Goal: Transaction & Acquisition: Subscribe to service/newsletter

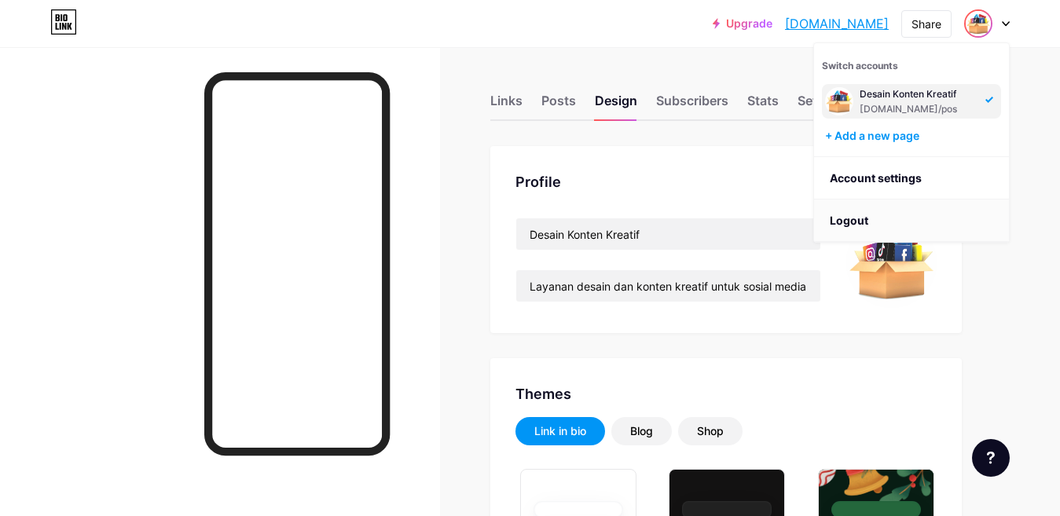
click at [857, 217] on li "Logout" at bounding box center [911, 221] width 195 height 42
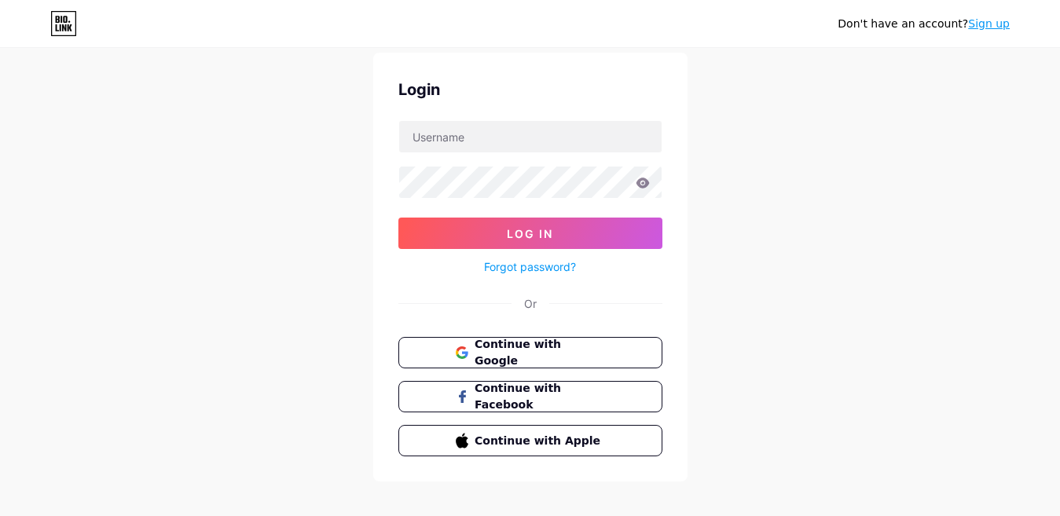
scroll to position [63, 0]
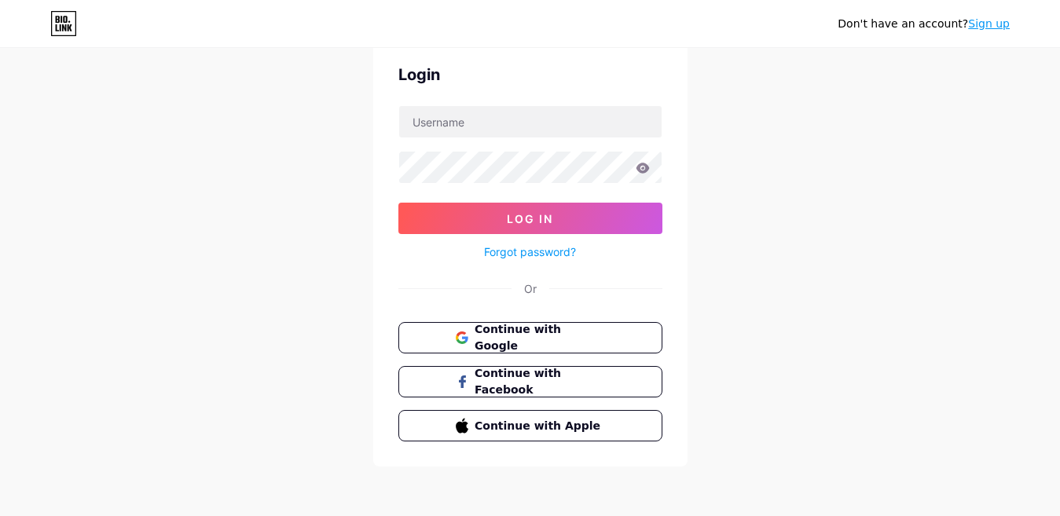
click at [993, 25] on link "Sign up" at bounding box center [989, 23] width 42 height 13
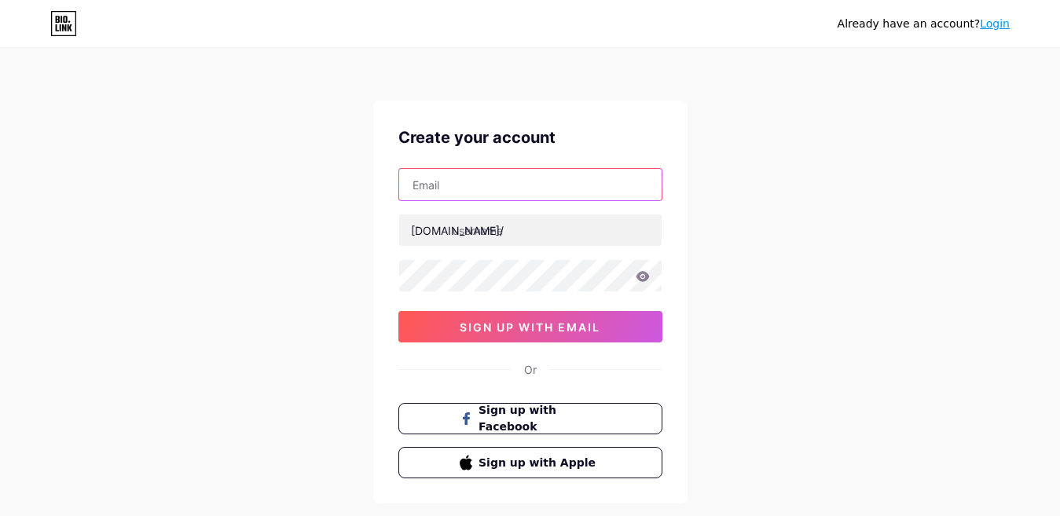
click at [545, 178] on input "text" at bounding box center [530, 184] width 262 height 31
click at [543, 182] on input "pos" at bounding box center [530, 184] width 262 height 31
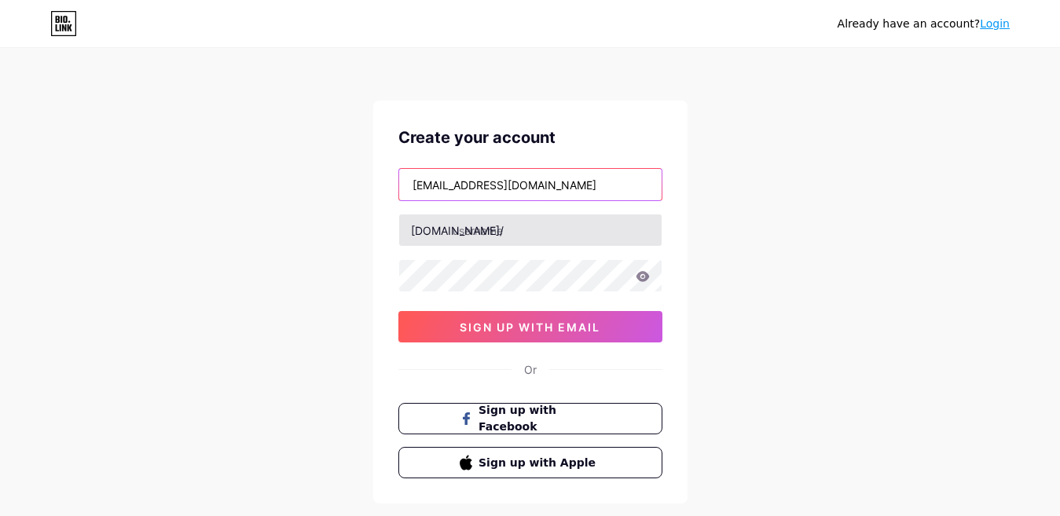
type input "[EMAIL_ADDRESS][DOMAIN_NAME]"
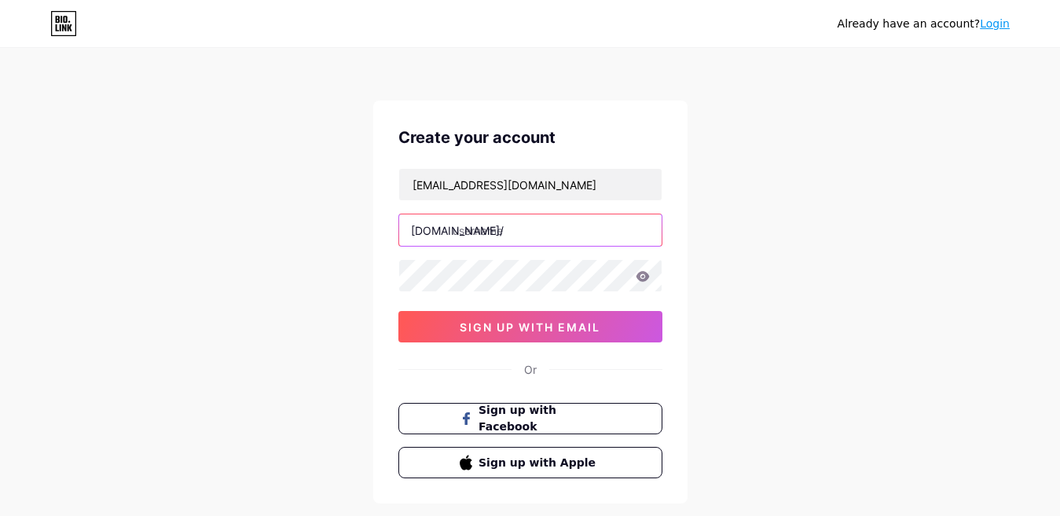
click at [508, 231] on input "text" at bounding box center [530, 229] width 262 height 31
type input "poskontener"
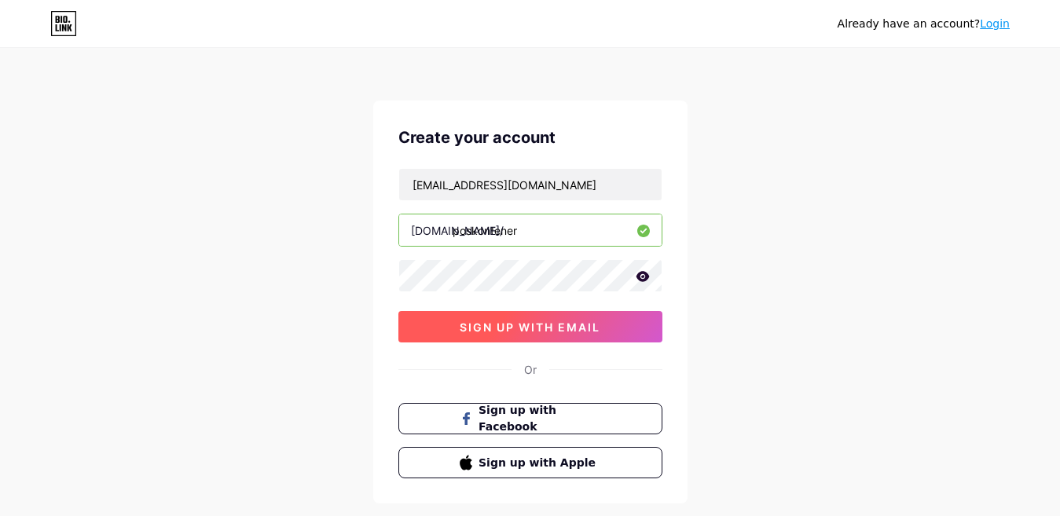
click at [589, 332] on span "sign up with email" at bounding box center [530, 326] width 141 height 13
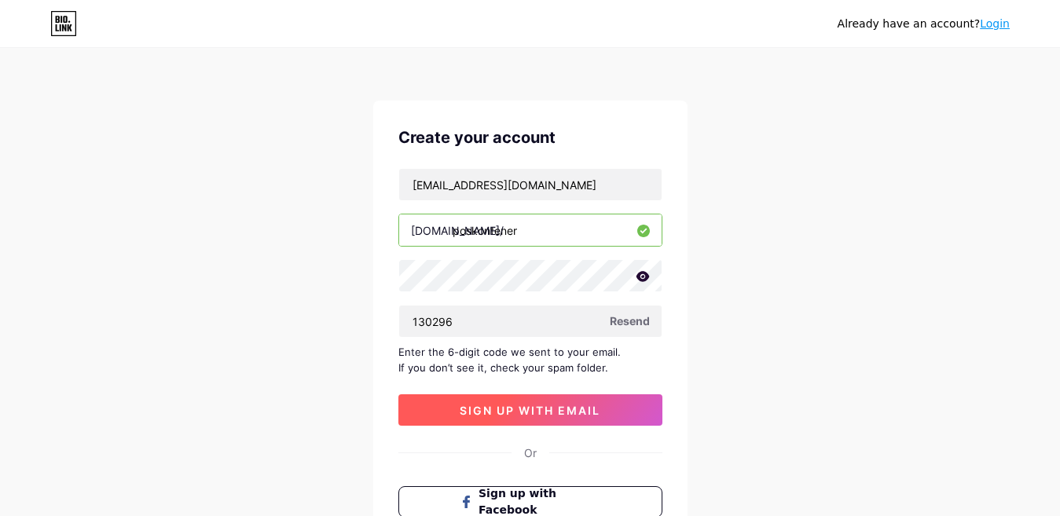
type input "130296"
click at [495, 404] on span "sign up with email" at bounding box center [530, 410] width 141 height 13
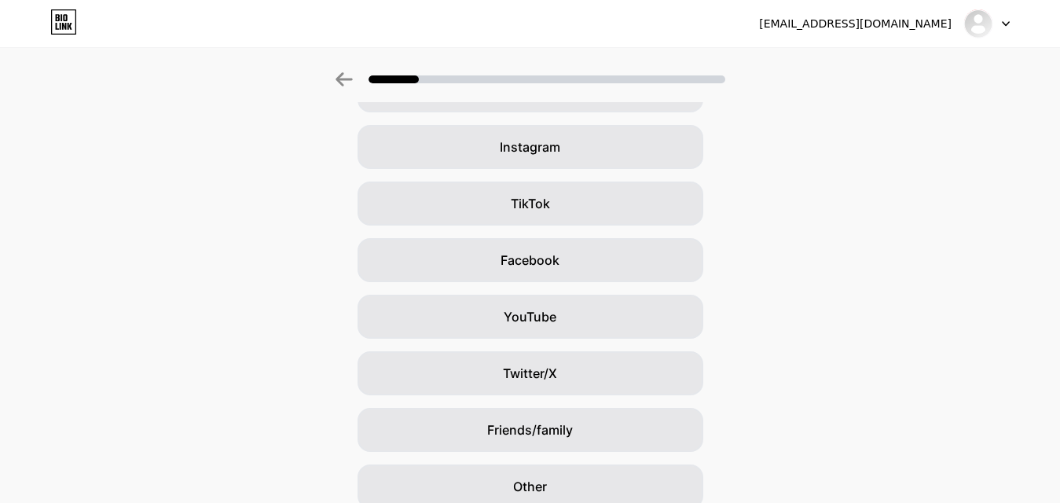
scroll to position [101, 0]
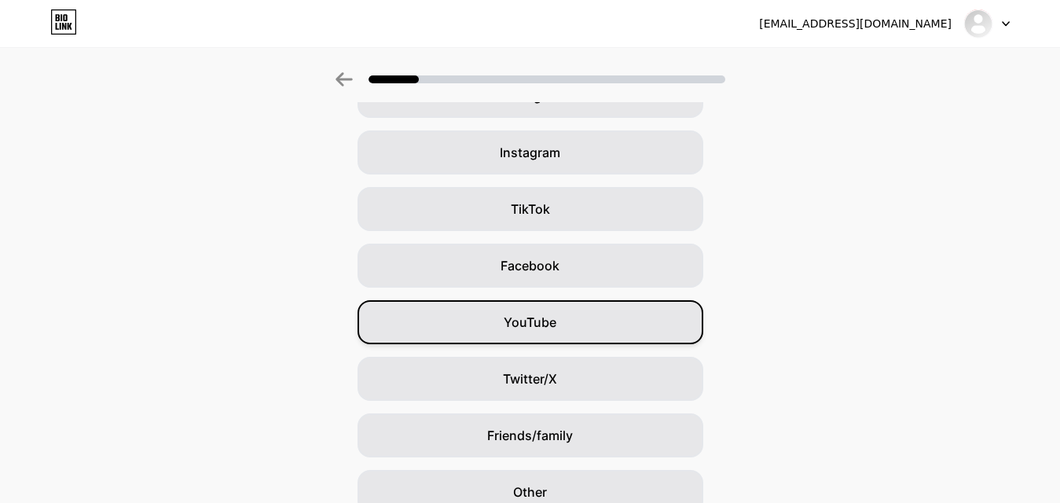
click at [634, 325] on div "YouTube" at bounding box center [530, 322] width 346 height 44
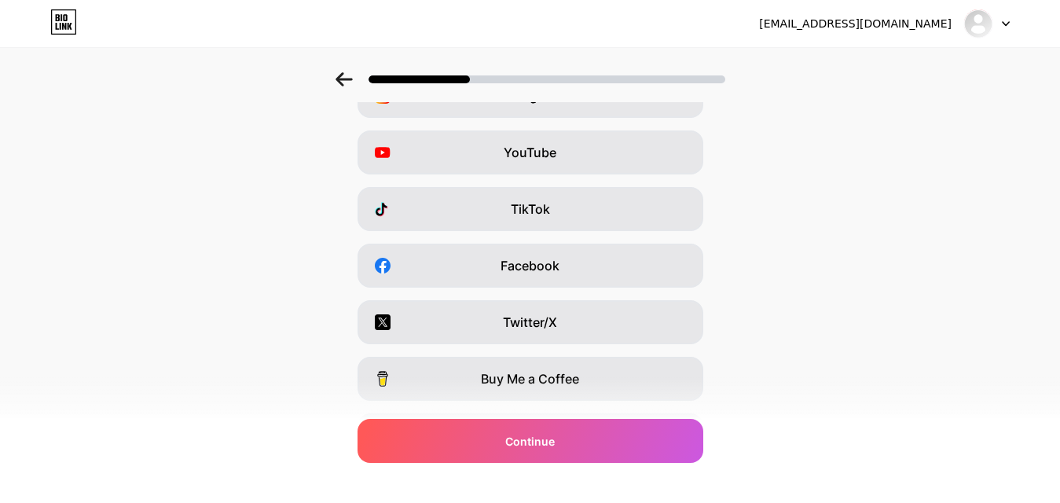
scroll to position [0, 0]
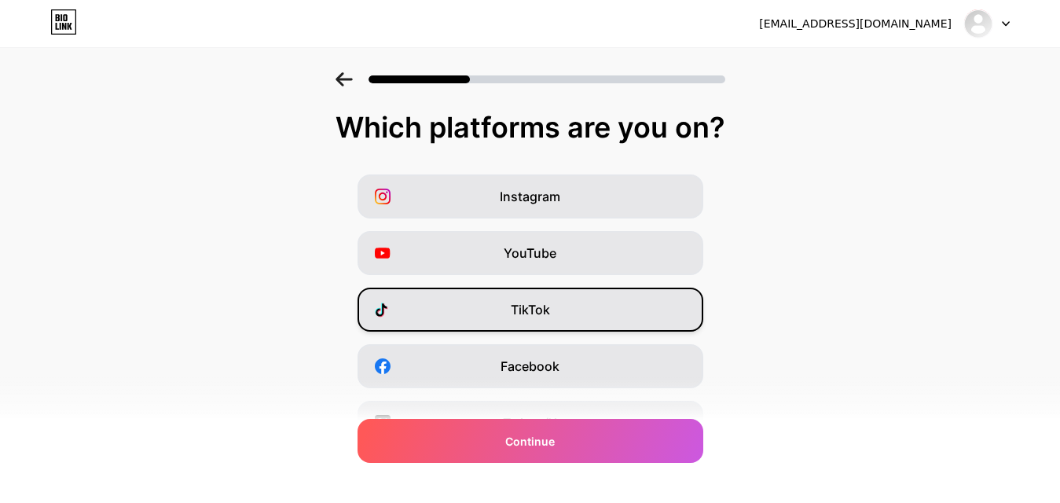
click at [654, 296] on div "TikTok" at bounding box center [530, 309] width 346 height 44
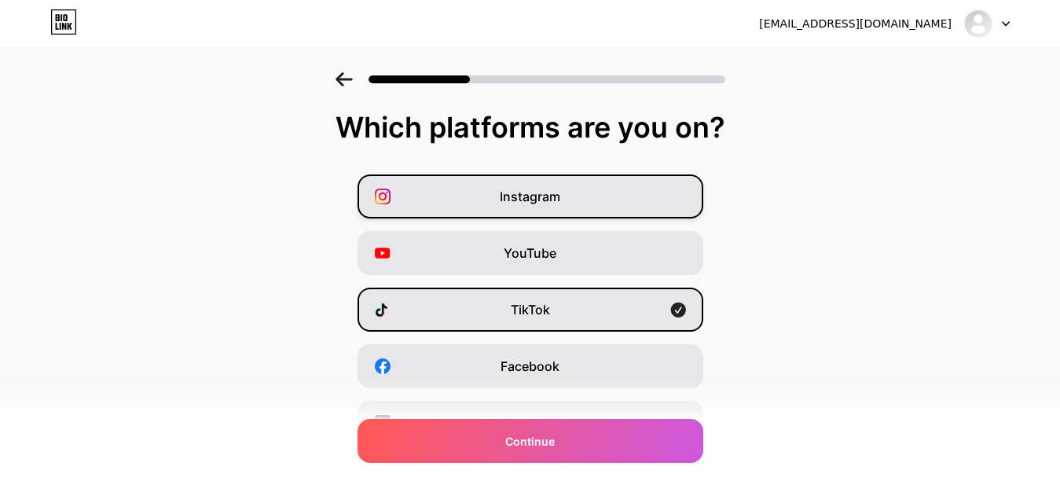
click at [661, 205] on div "Instagram" at bounding box center [530, 196] width 346 height 44
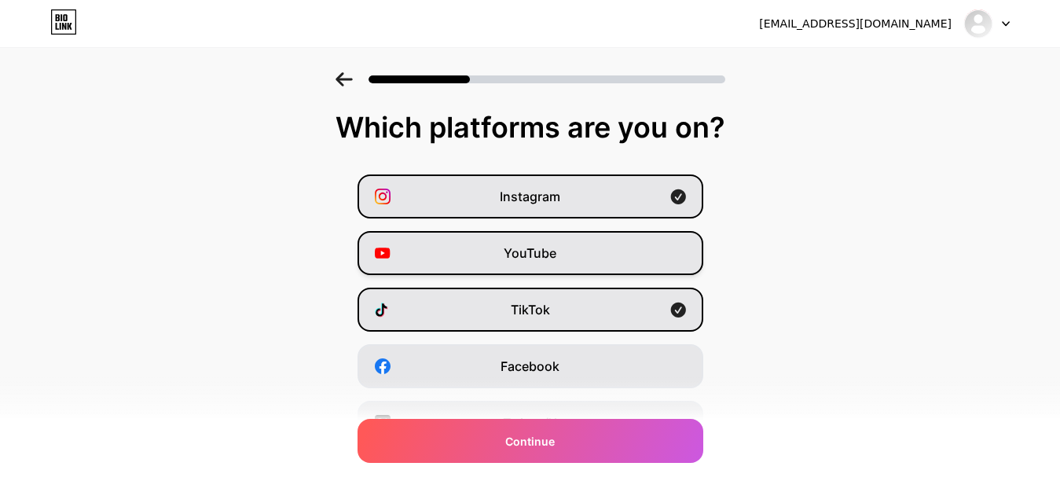
click at [643, 266] on div "YouTube" at bounding box center [530, 253] width 346 height 44
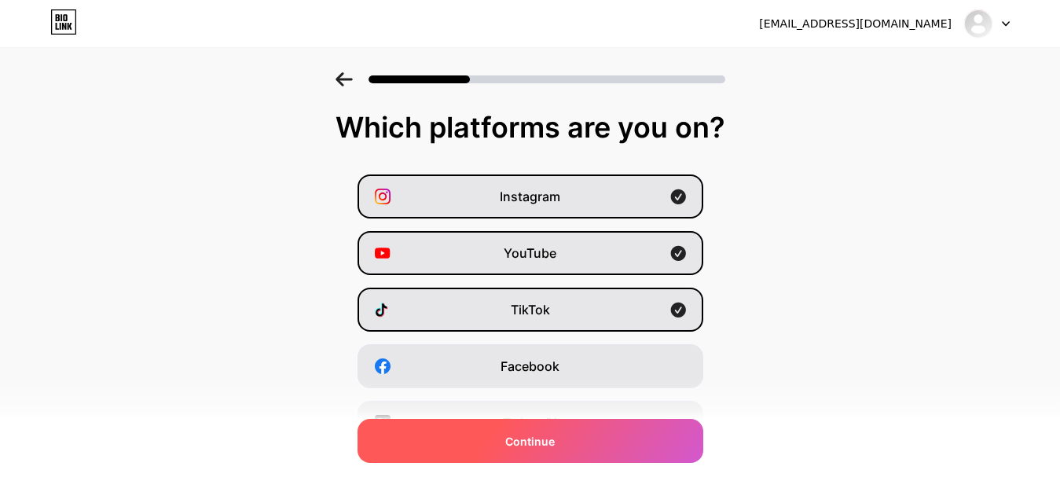
click at [647, 446] on div "Continue" at bounding box center [530, 441] width 346 height 44
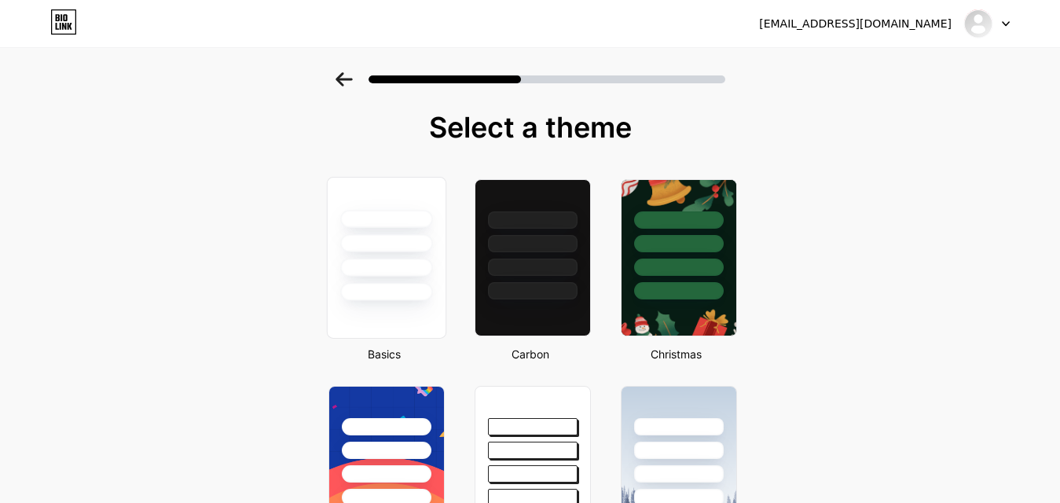
click at [416, 279] on div at bounding box center [386, 239] width 118 height 123
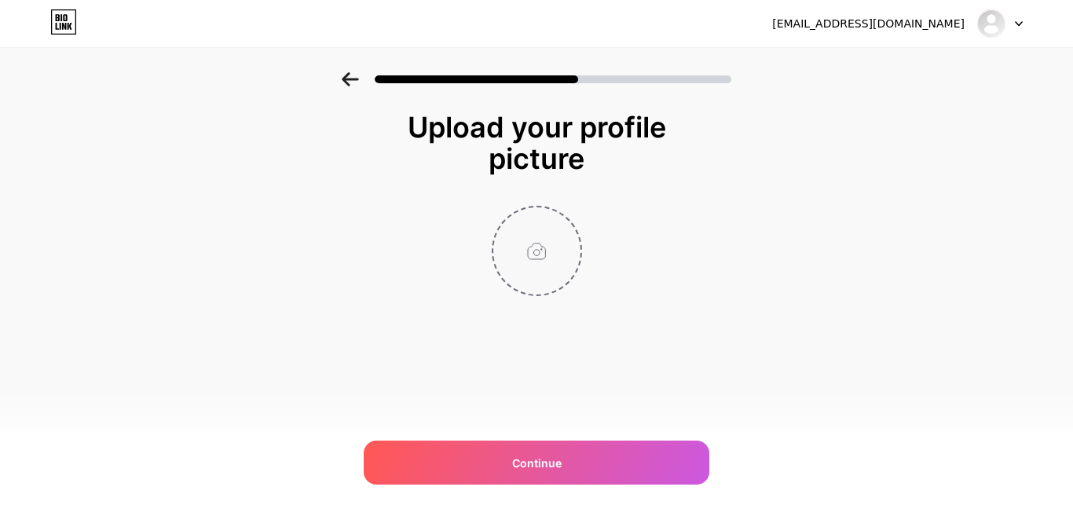
click at [546, 250] on input "file" at bounding box center [536, 250] width 87 height 87
type input "C:\fakepath\poskonten logo.jpg"
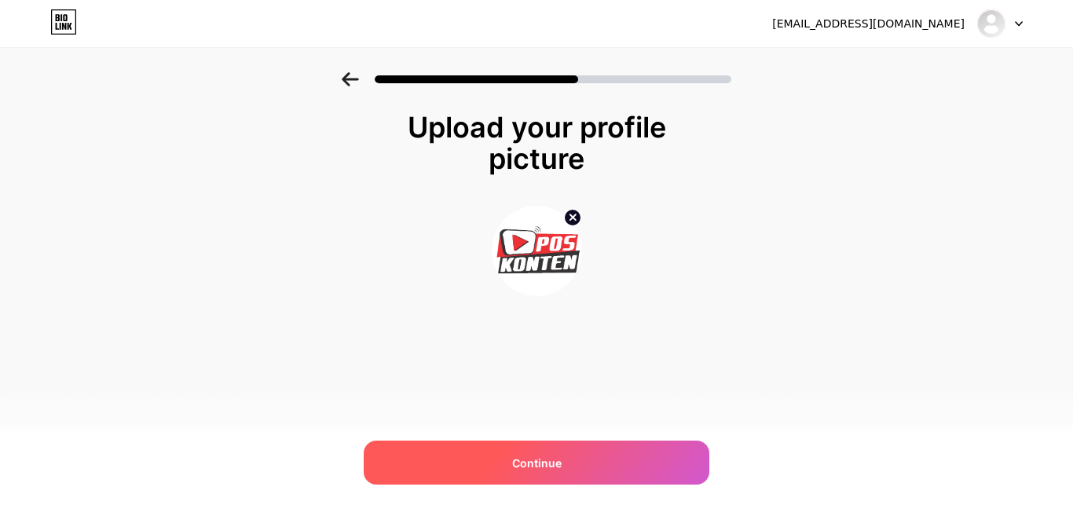
click at [596, 454] on div "Continue" at bounding box center [537, 463] width 346 height 44
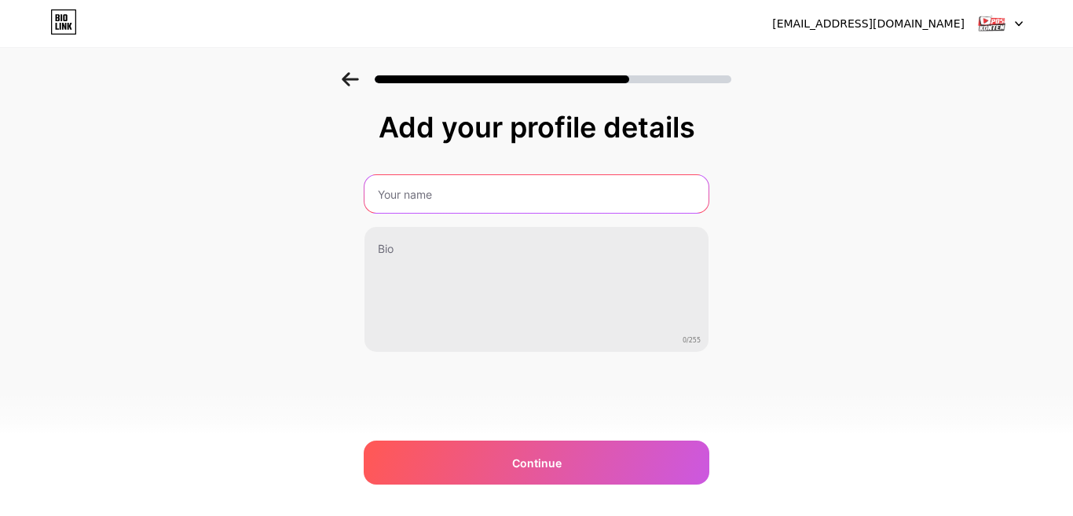
click at [516, 201] on input "text" at bounding box center [536, 194] width 344 height 38
type input "PosKonten"
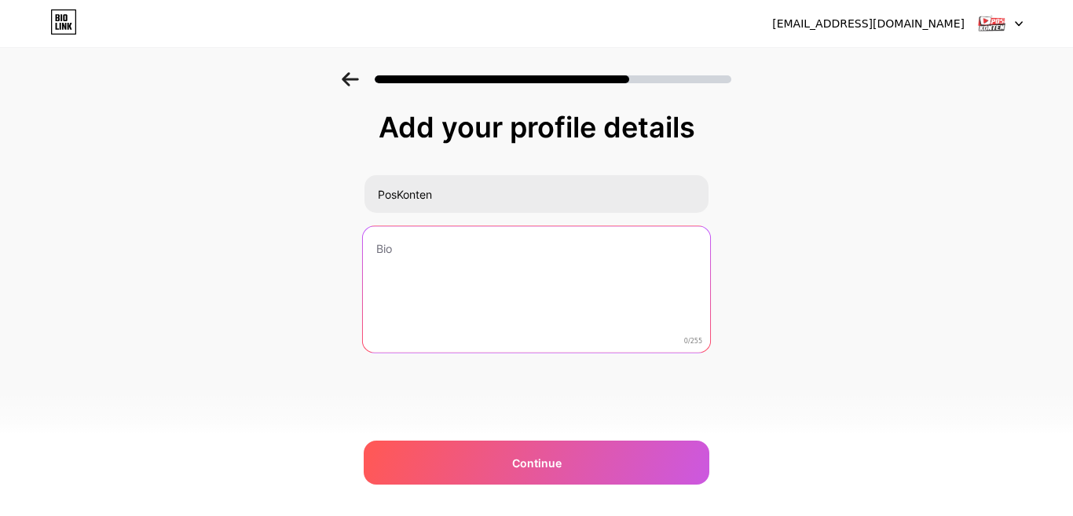
click at [477, 249] on textarea at bounding box center [536, 290] width 347 height 128
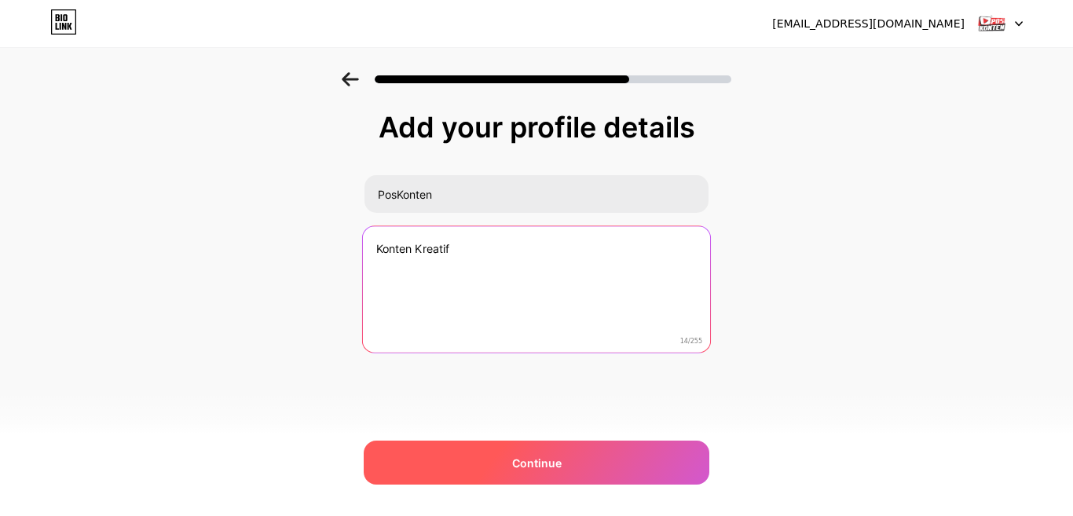
type textarea "Konten Kreatif"
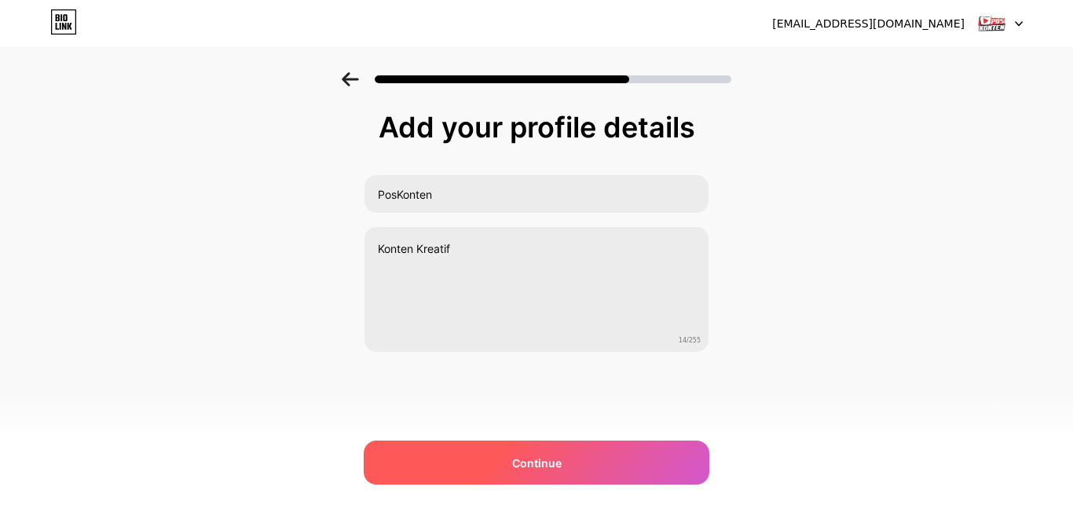
click at [467, 466] on div "Continue" at bounding box center [537, 463] width 346 height 44
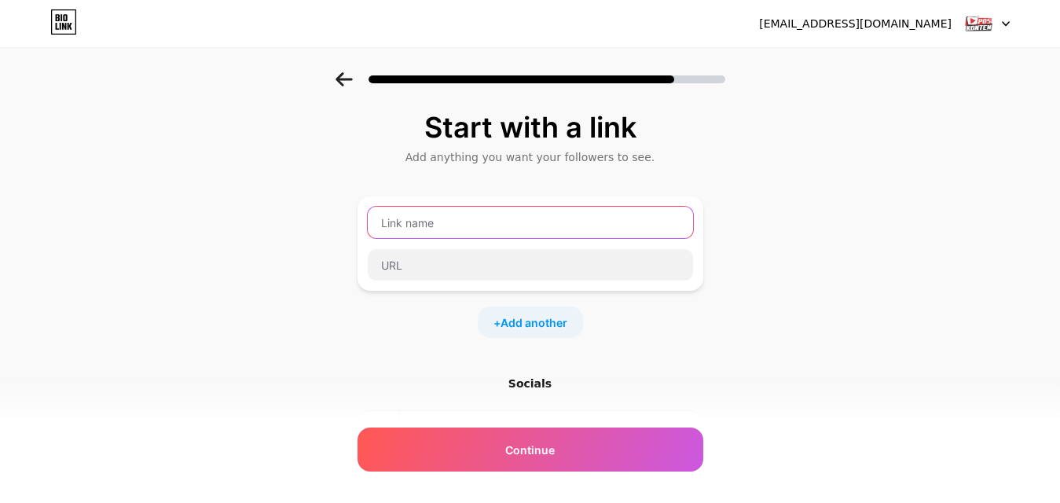
click at [562, 225] on input "text" at bounding box center [530, 222] width 325 height 31
type input "Instagram"
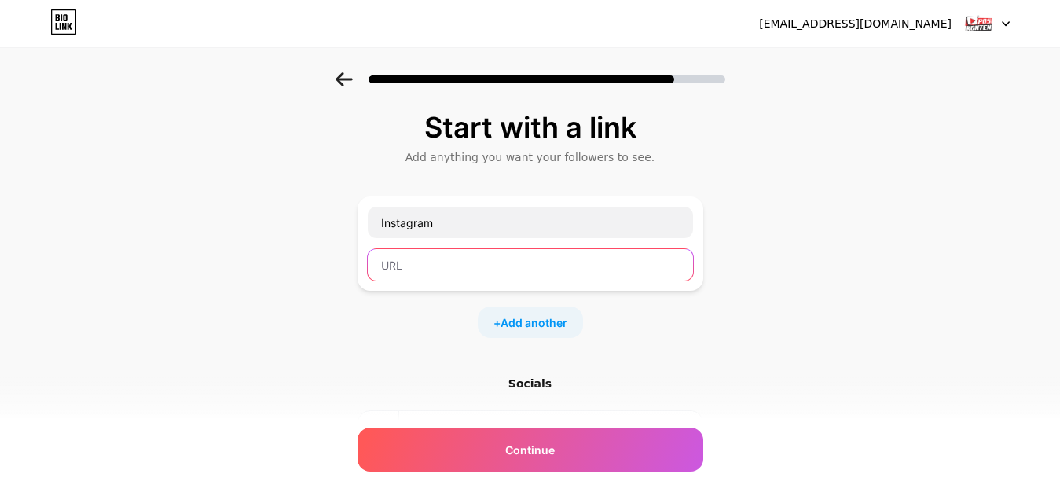
click at [526, 260] on input "text" at bounding box center [530, 264] width 325 height 31
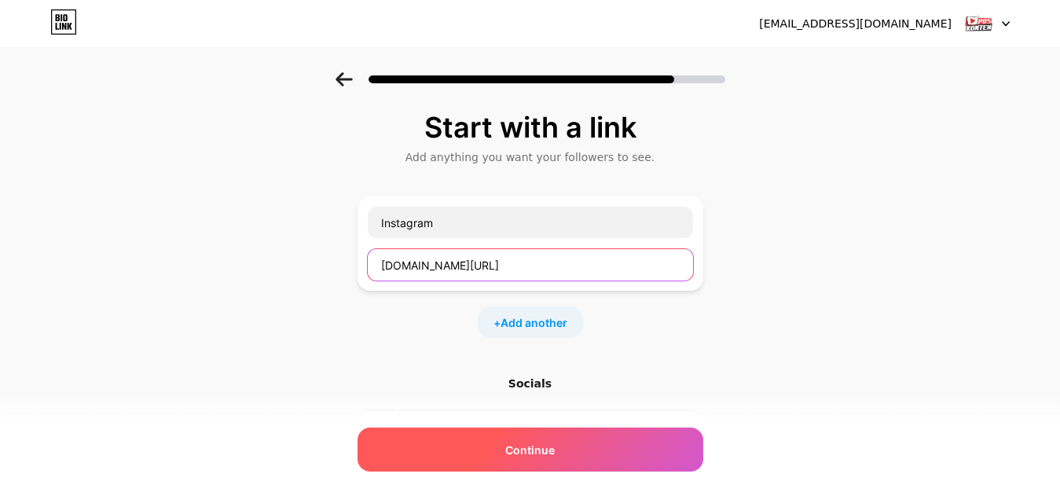
type input "[DOMAIN_NAME][URL]"
click at [532, 442] on span "Continue" at bounding box center [529, 449] width 49 height 16
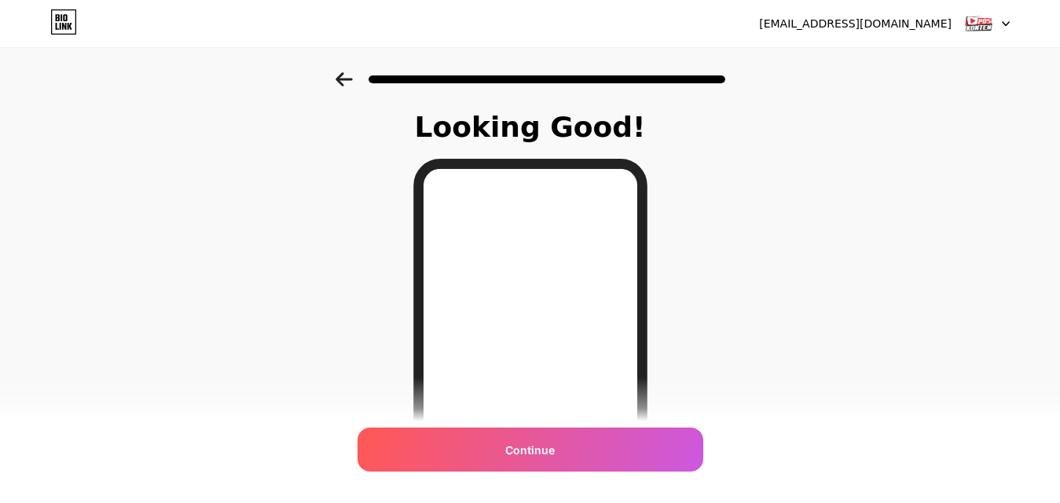
drag, startPoint x: 1058, startPoint y: 111, endPoint x: 1071, endPoint y: 192, distance: 82.8
click at [1059, 192] on html "[EMAIL_ADDRESS][DOMAIN_NAME] Logout Link Copied Looking Good! Continue" at bounding box center [530, 394] width 1060 height 789
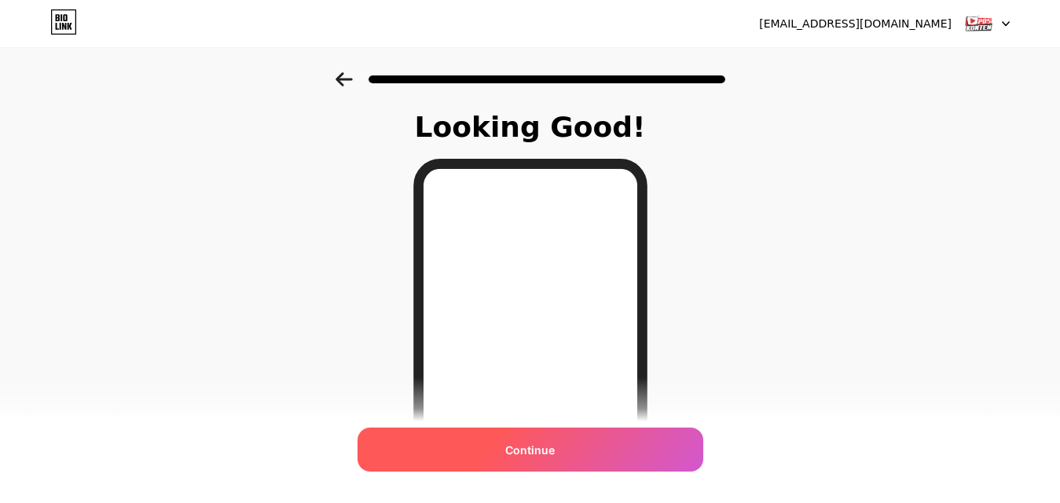
click at [624, 456] on div "Continue" at bounding box center [530, 449] width 346 height 44
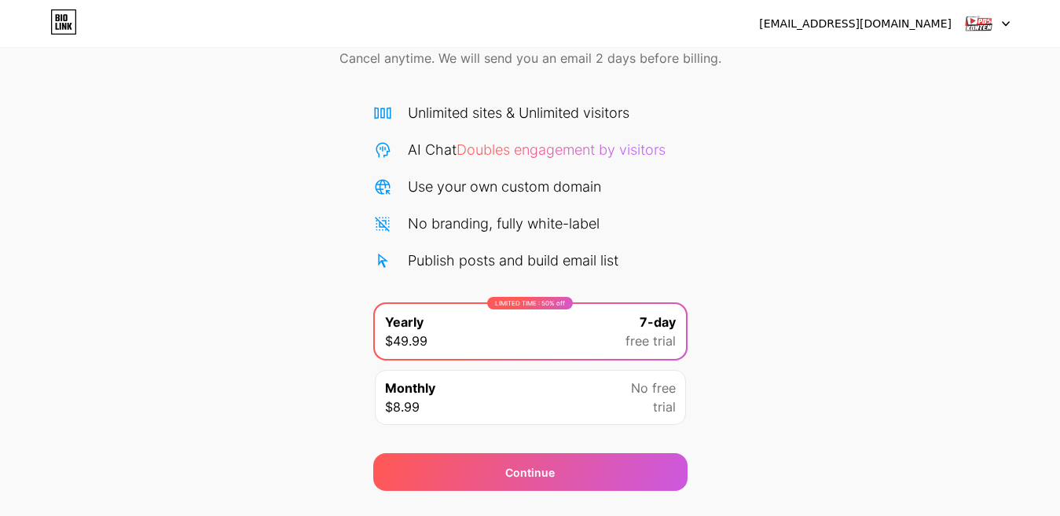
scroll to position [115, 0]
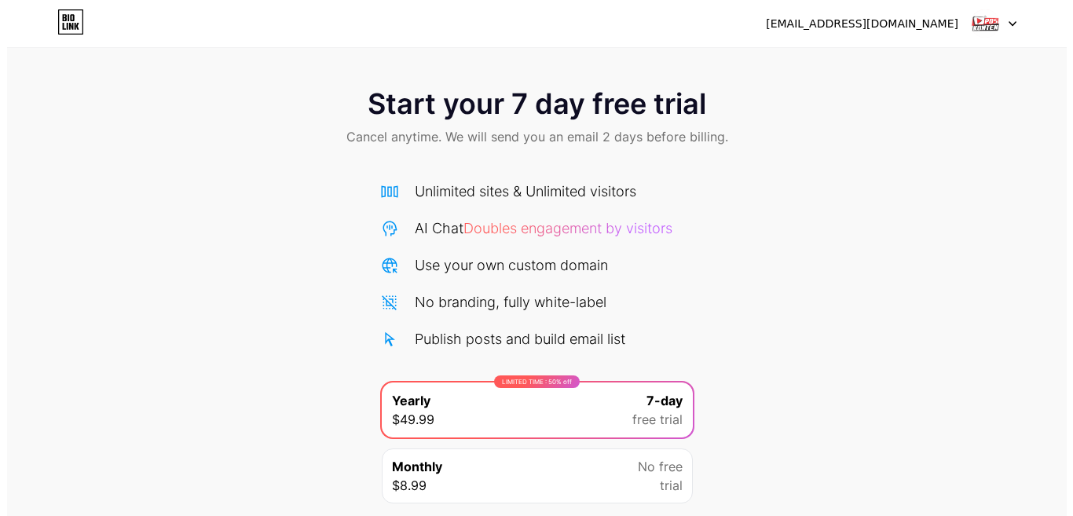
scroll to position [116, 0]
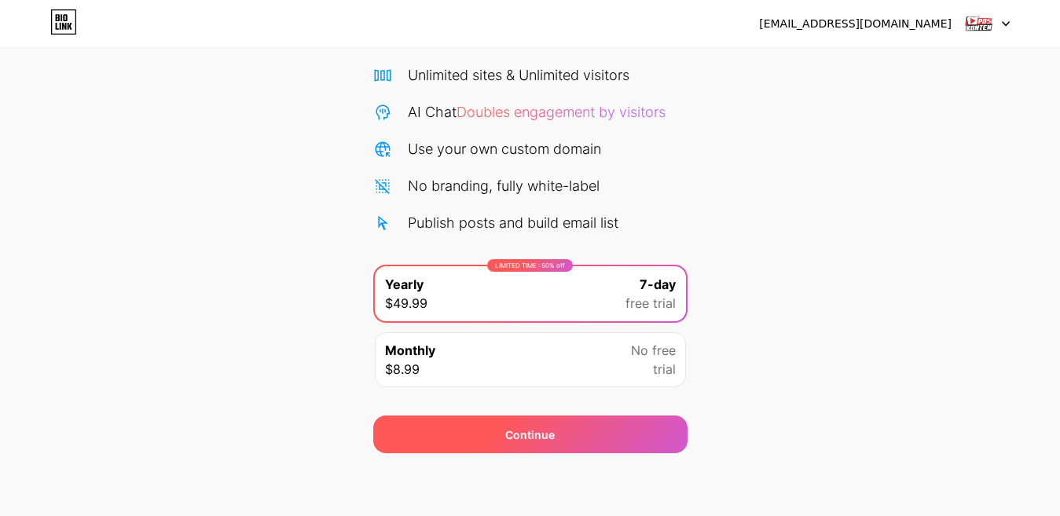
click at [569, 438] on div "Continue" at bounding box center [530, 435] width 314 height 38
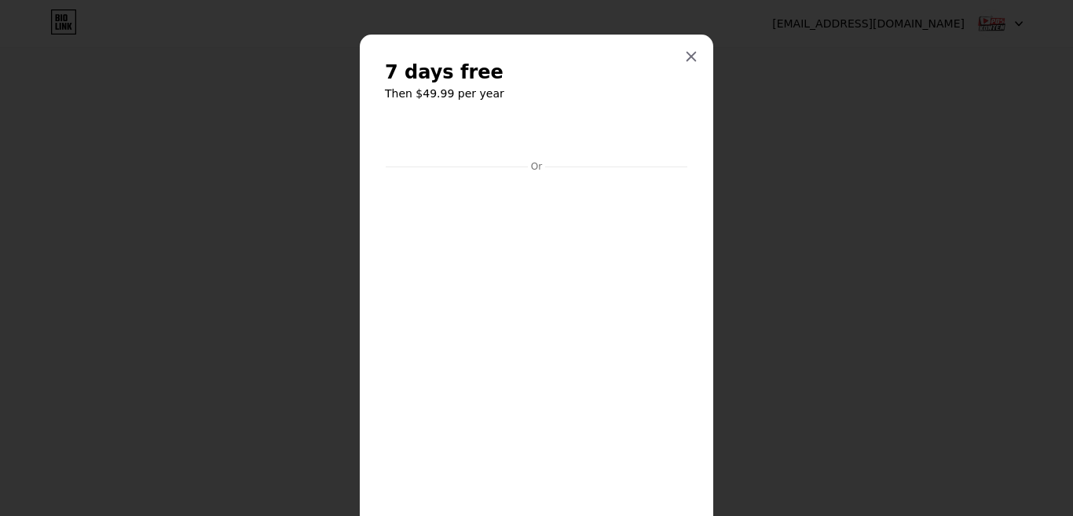
scroll to position [117, 0]
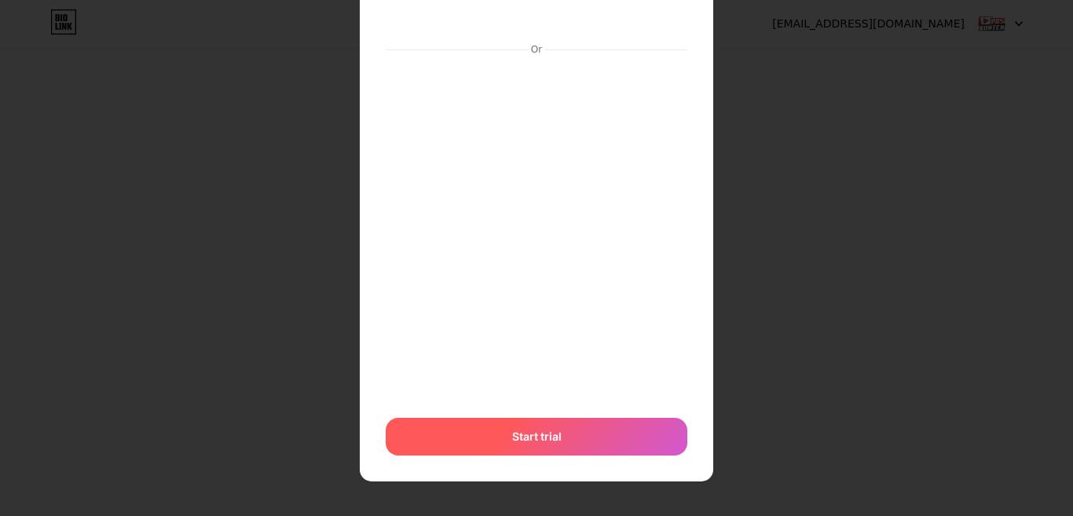
click at [621, 430] on div "Start trial" at bounding box center [537, 437] width 302 height 38
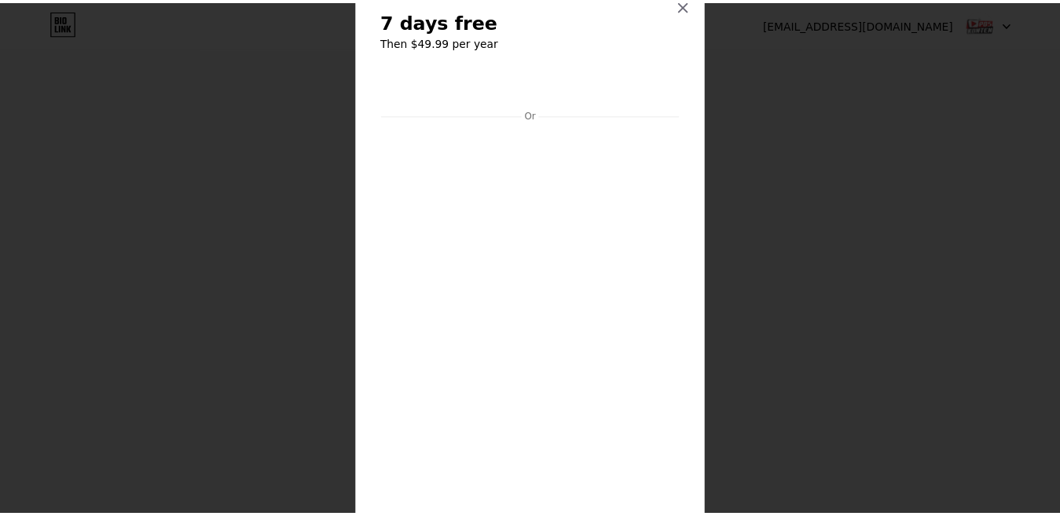
scroll to position [0, 0]
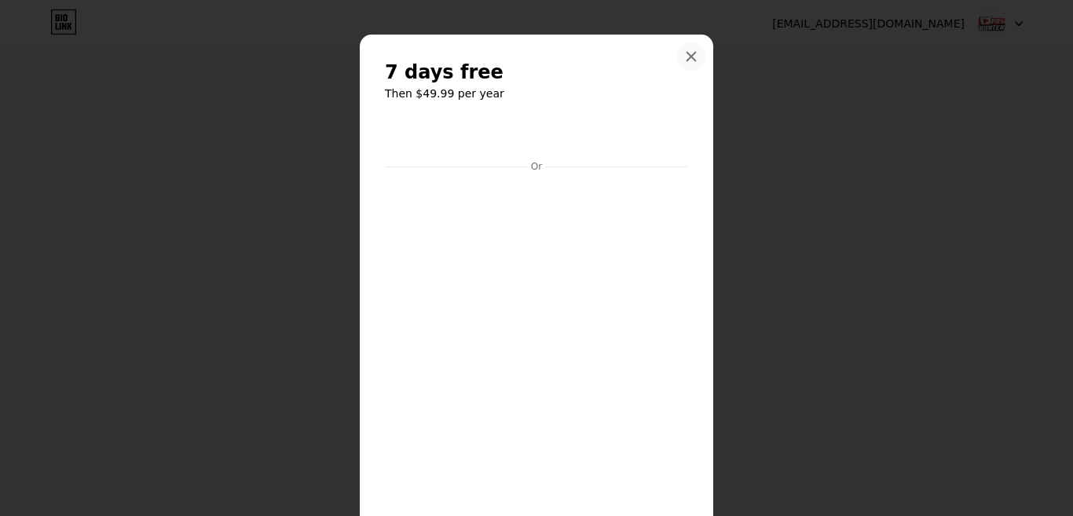
click at [687, 59] on icon at bounding box center [691, 57] width 9 height 9
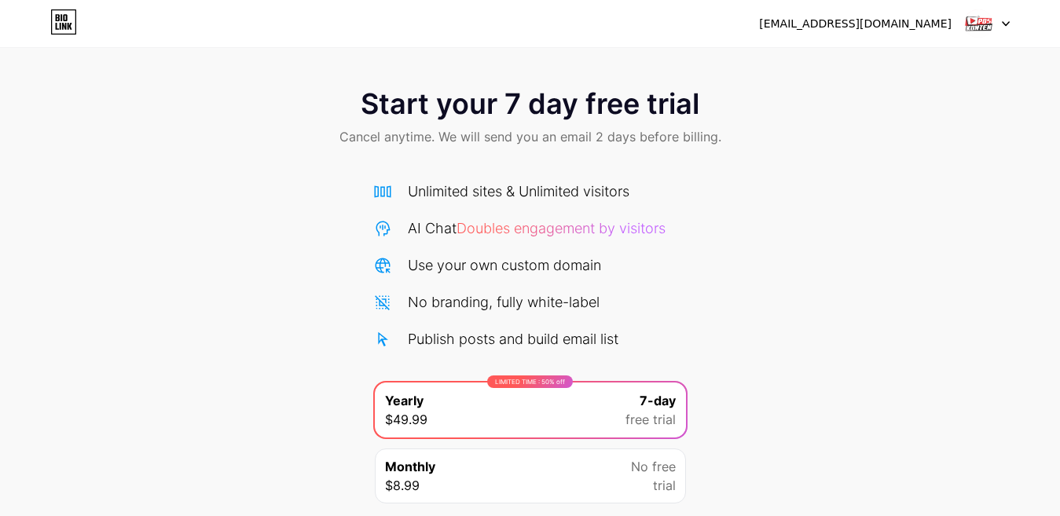
click at [973, 65] on div "Start your 7 day free trial Cancel anytime. We will send you an email 2 days be…" at bounding box center [530, 284] width 1060 height 569
click at [1007, 26] on icon at bounding box center [1006, 23] width 8 height 5
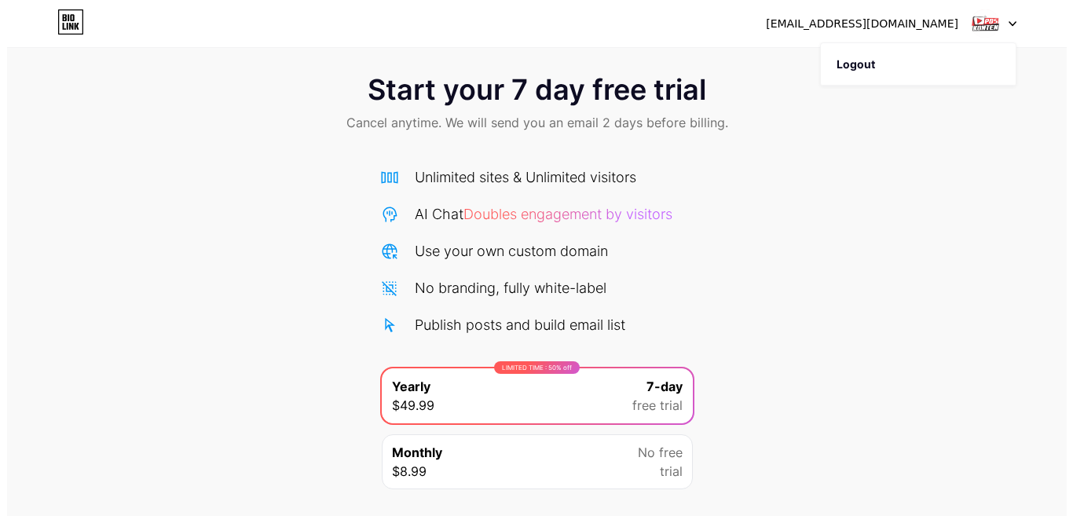
scroll to position [116, 0]
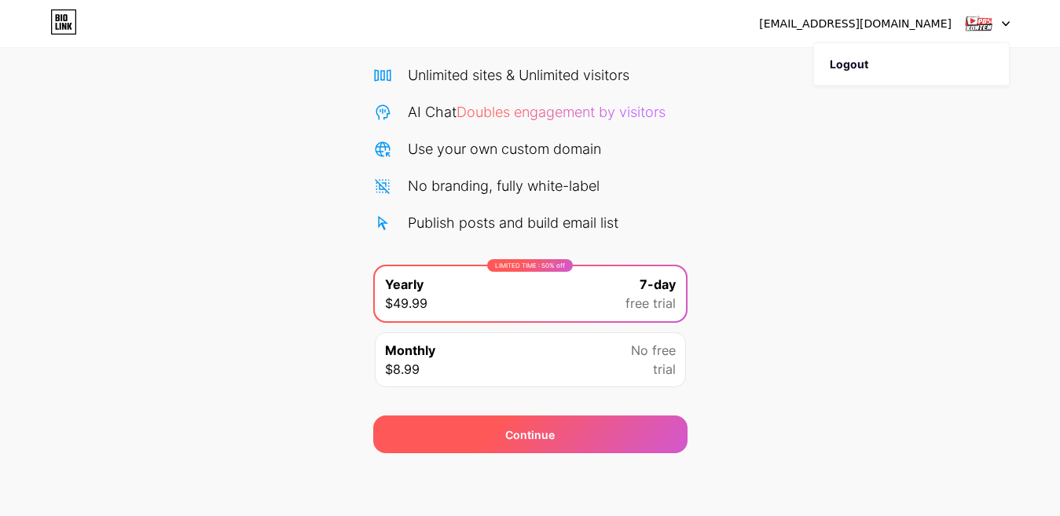
click at [638, 442] on div "Continue" at bounding box center [530, 435] width 314 height 38
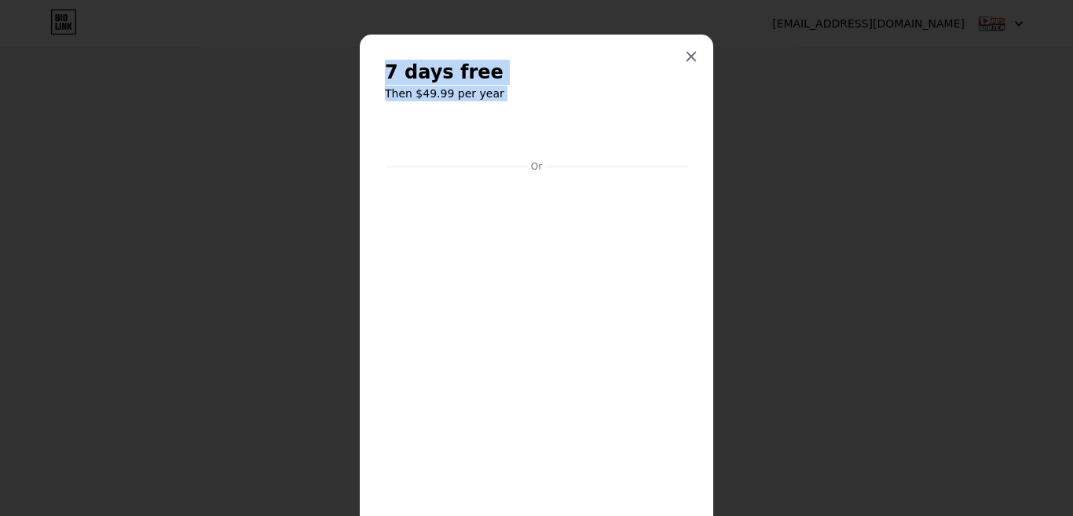
drag, startPoint x: 705, startPoint y: 178, endPoint x: 711, endPoint y: 252, distance: 74.9
click at [711, 252] on div "7 days free Then $49.99 per year Or Start trial" at bounding box center [536, 258] width 1073 height 516
drag, startPoint x: 692, startPoint y: 375, endPoint x: 694, endPoint y: 401, distance: 26.8
click at [694, 401] on div "7 days free Then $49.99 per year Or Start trial" at bounding box center [536, 317] width 353 height 564
drag, startPoint x: 702, startPoint y: 264, endPoint x: 712, endPoint y: 401, distance: 137.8
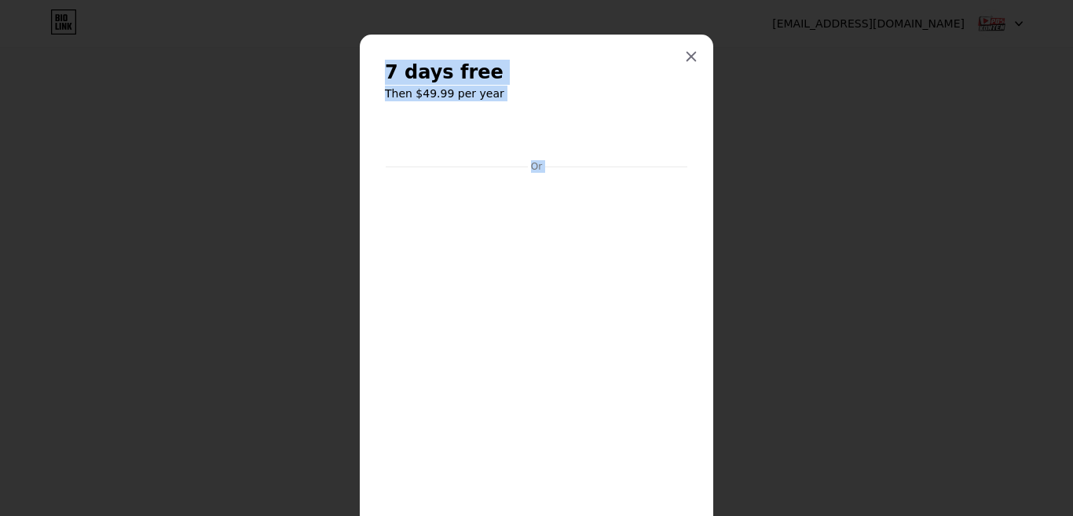
click at [712, 401] on div "7 days free Then $49.99 per year Or Start trial" at bounding box center [536, 258] width 1073 height 516
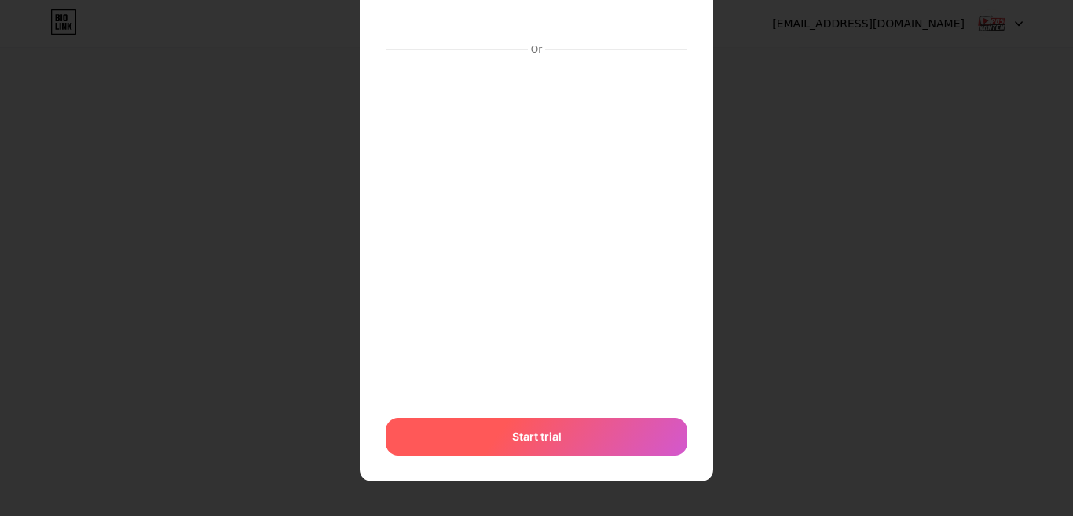
click at [580, 447] on div "Start trial" at bounding box center [537, 437] width 302 height 38
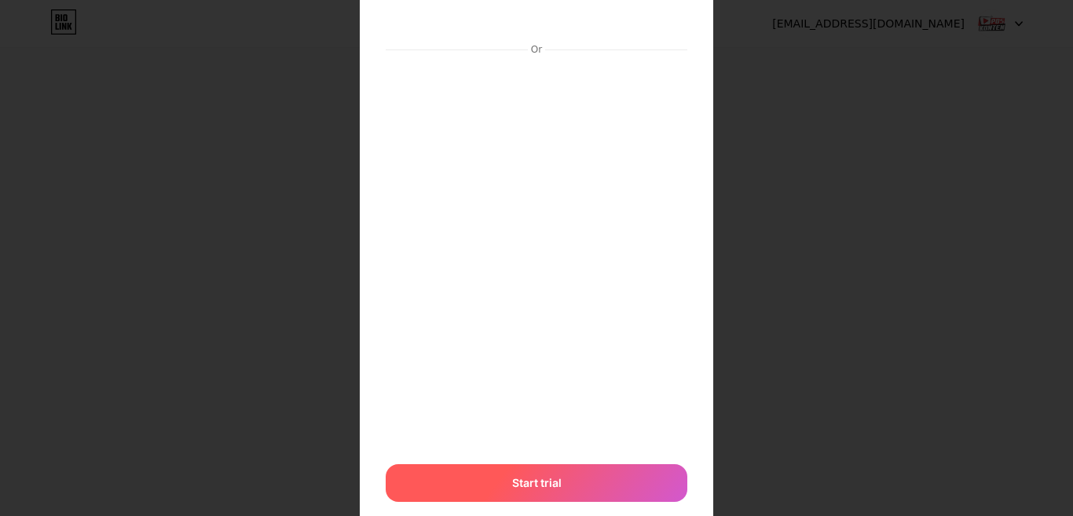
click at [583, 485] on div "Start trial" at bounding box center [537, 483] width 302 height 38
click at [584, 473] on div "Start trial" at bounding box center [537, 483] width 302 height 38
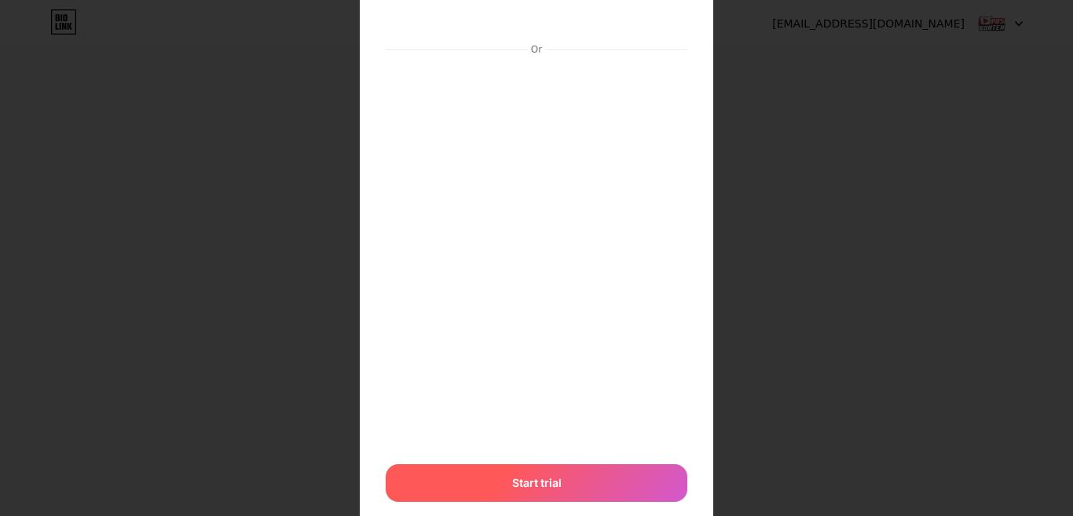
click at [584, 473] on div "Start trial" at bounding box center [537, 483] width 302 height 38
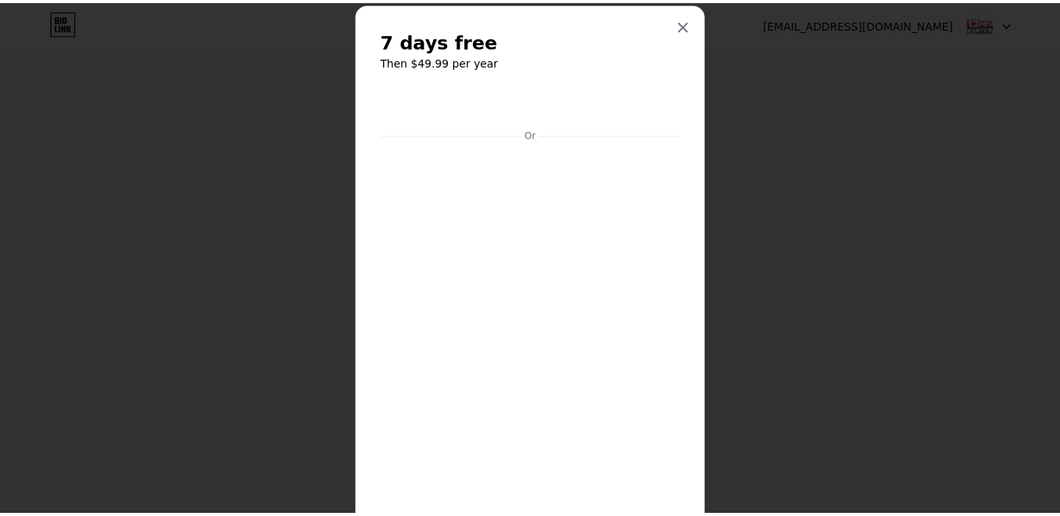
scroll to position [0, 0]
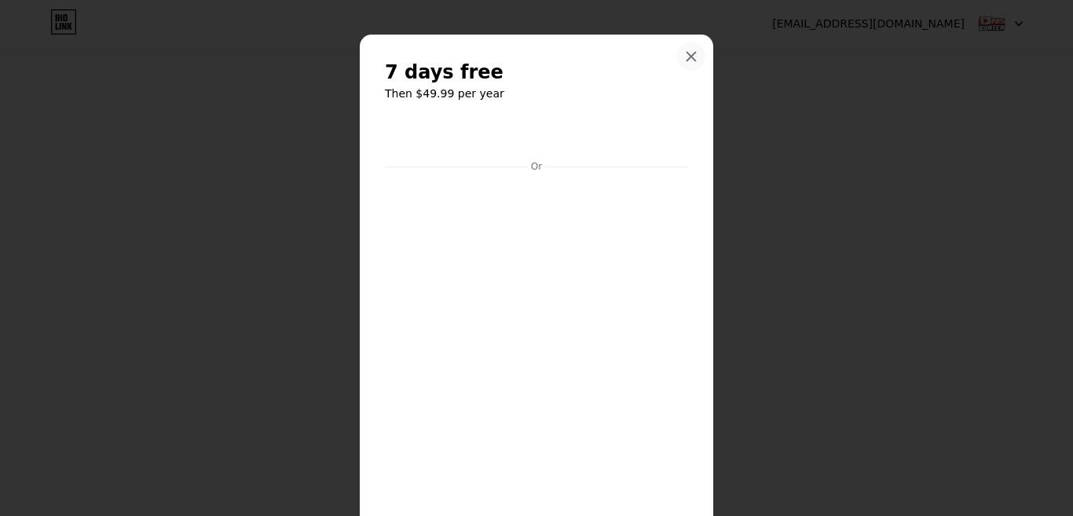
click at [687, 61] on icon at bounding box center [691, 56] width 13 height 13
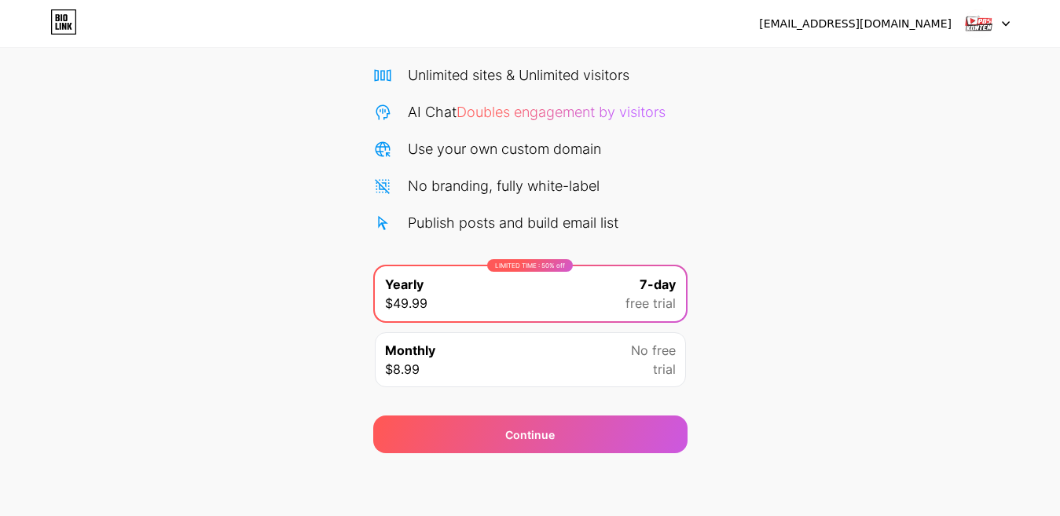
click at [1002, 18] on div at bounding box center [987, 23] width 46 height 28
click at [1005, 20] on div at bounding box center [987, 23] width 46 height 28
click at [1005, 24] on icon at bounding box center [1005, 24] width 6 height 4
click at [864, 61] on li "Logout" at bounding box center [911, 64] width 195 height 42
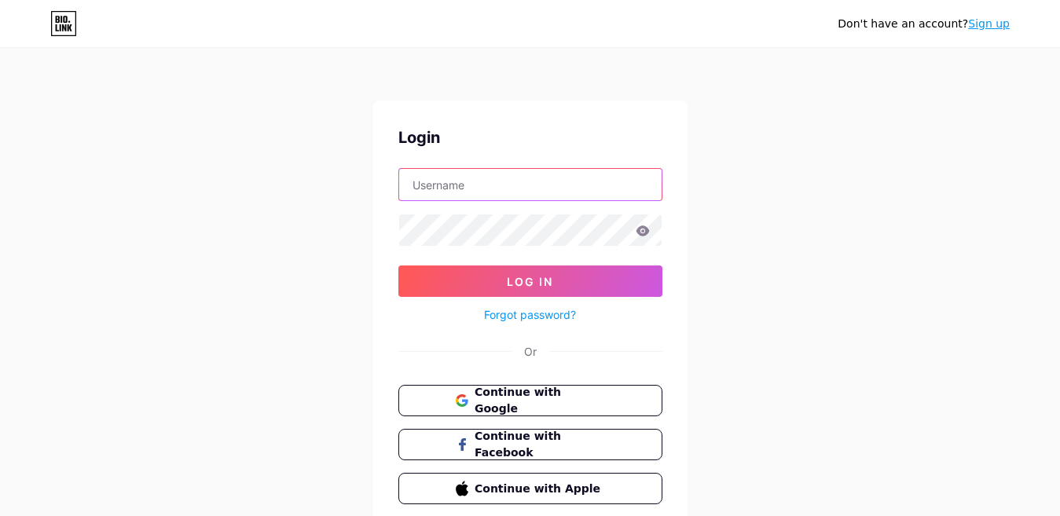
click at [511, 189] on input "text" at bounding box center [530, 184] width 262 height 31
